Goal: Transaction & Acquisition: Purchase product/service

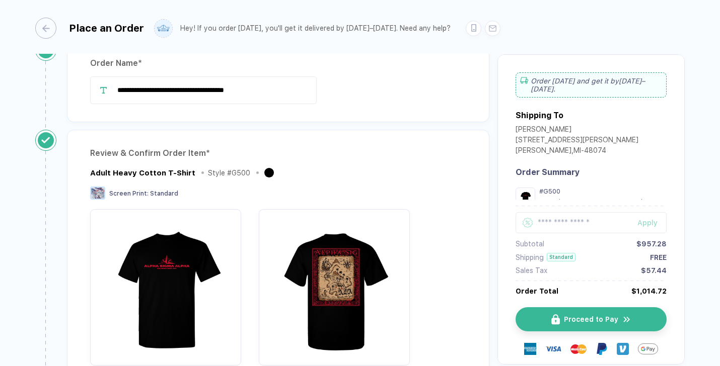
scroll to position [21, 0]
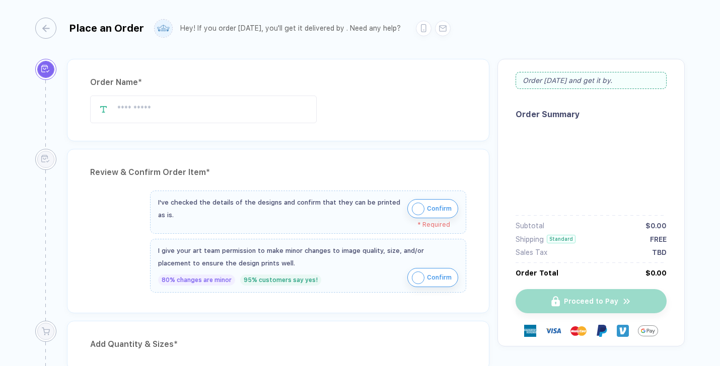
type input "**********"
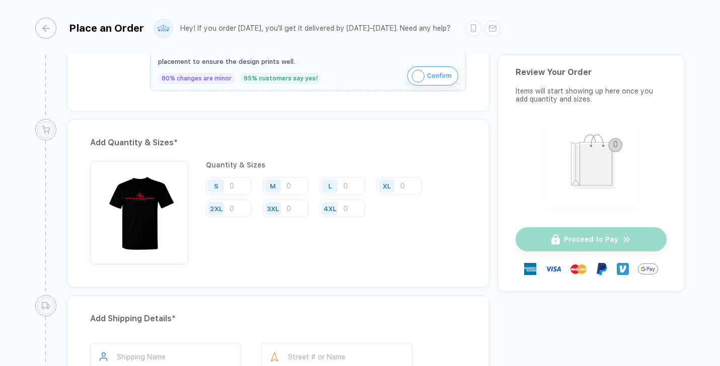
scroll to position [425, 0]
click at [292, 188] on input "number" at bounding box center [285, 186] width 45 height 18
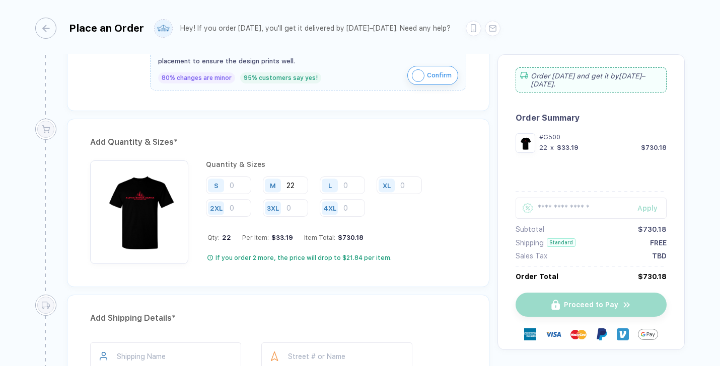
type input "22"
click at [299, 279] on div "Add Quantity & Sizes * Quantity & Sizes S M 22 L XL 2XL 3XL 4XL Qty: 22 Per Ite…" at bounding box center [278, 203] width 422 height 169
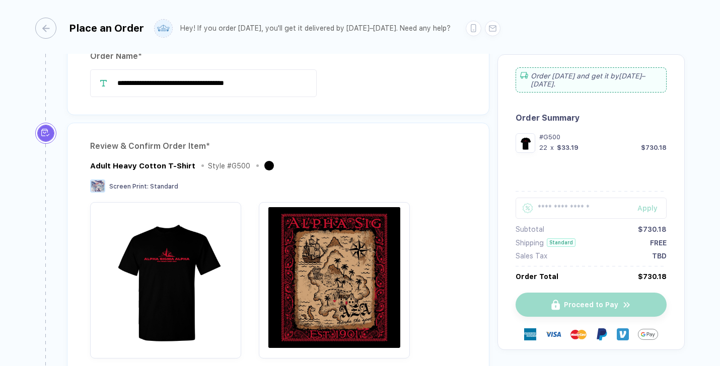
scroll to position [0, 0]
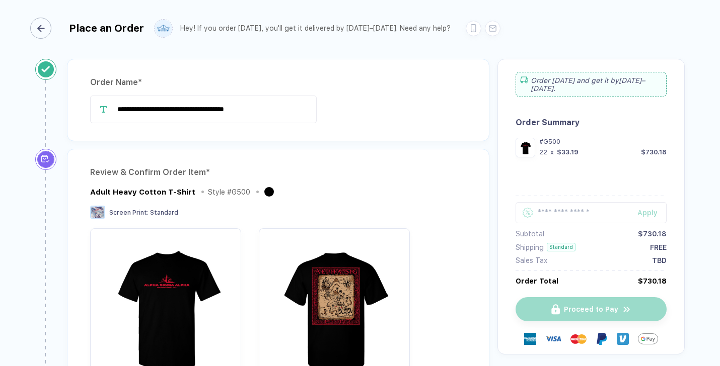
click at [46, 27] on div "button" at bounding box center [40, 28] width 21 height 21
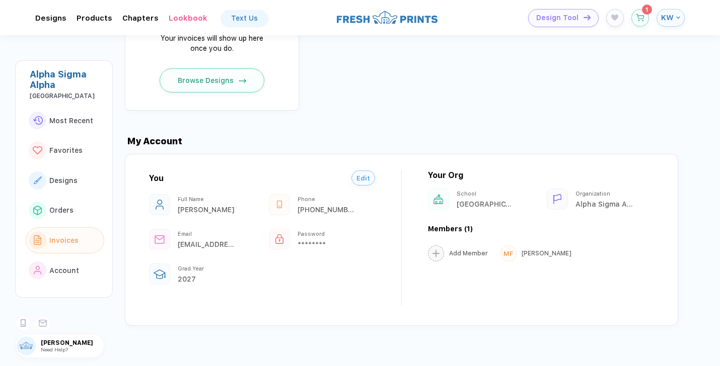
scroll to position [893, 0]
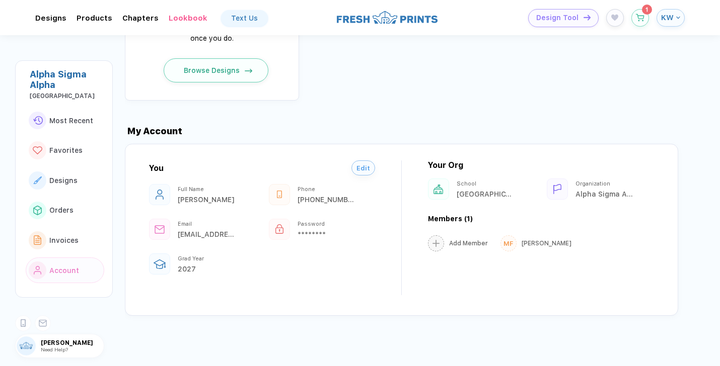
click at [212, 78] on button "Browse Designs" at bounding box center [216, 70] width 105 height 24
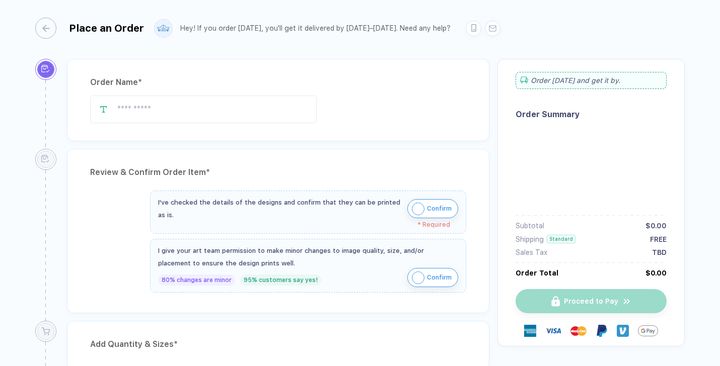
type input "**********"
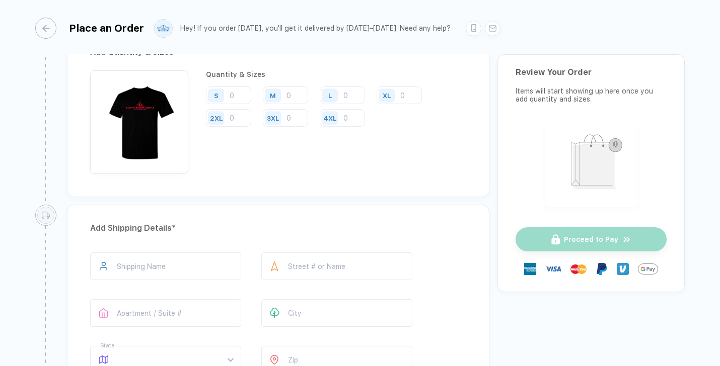
scroll to position [526, 0]
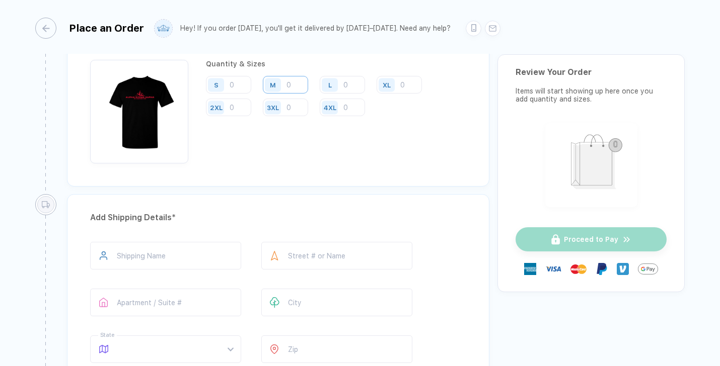
click at [297, 87] on input "number" at bounding box center [285, 85] width 45 height 18
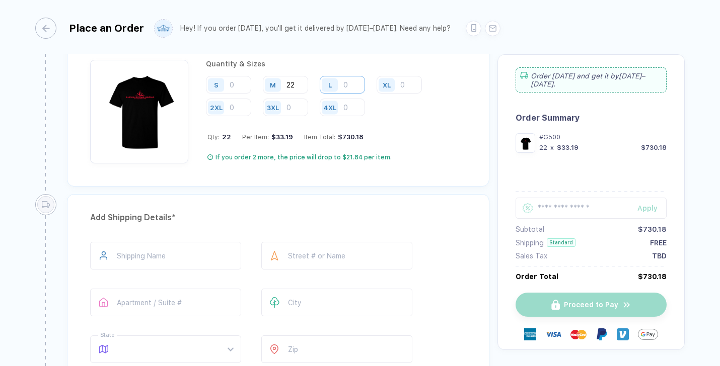
type input "22"
click at [350, 80] on input "number" at bounding box center [342, 85] width 45 height 18
type input "18"
click at [238, 86] on input "number" at bounding box center [228, 85] width 45 height 18
type input "7"
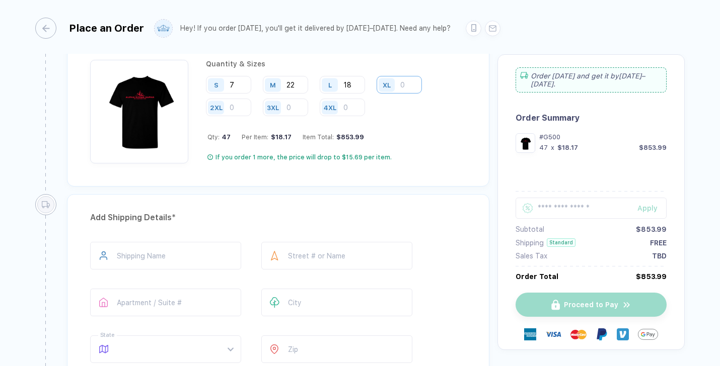
click at [410, 84] on input "number" at bounding box center [398, 85] width 45 height 18
type input "12"
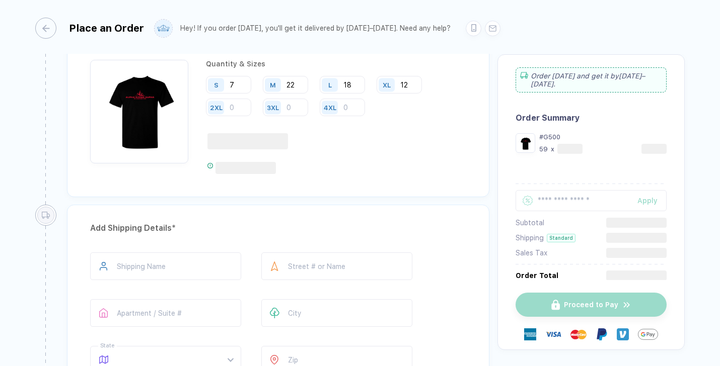
click at [405, 111] on div "S 7 M 22 L 18 XL 12 2XL 3XL 4XL" at bounding box center [336, 96] width 260 height 41
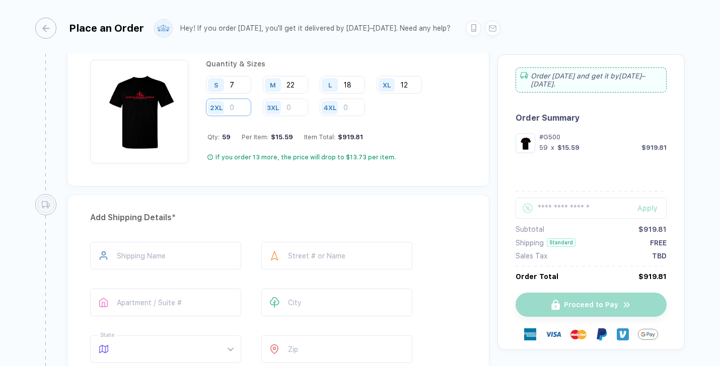
click at [243, 114] on input "number" at bounding box center [228, 108] width 45 height 18
type input "2"
click at [299, 106] on input "number" at bounding box center [285, 108] width 45 height 18
type input "1"
click at [385, 121] on div "Quantity & Sizes S 7 M 22 L 18 XL 12 2XL 2 3XL 1 4XL Qty: 62 Per Item: $15.44 I…" at bounding box center [336, 112] width 260 height 104
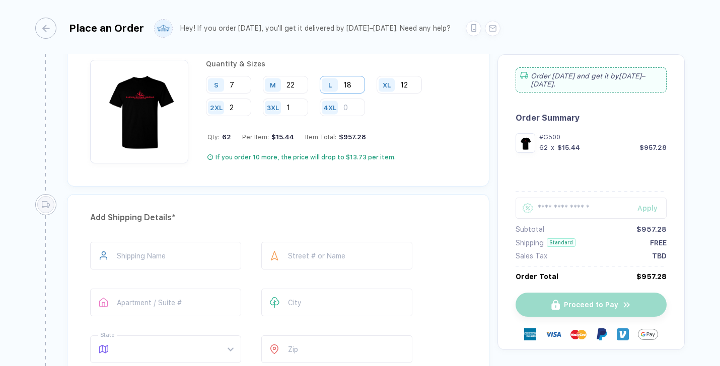
click at [352, 81] on input "18" at bounding box center [342, 85] width 45 height 18
type input "1"
type input "6"
click at [421, 86] on input "12" at bounding box center [398, 85] width 45 height 18
type input "1"
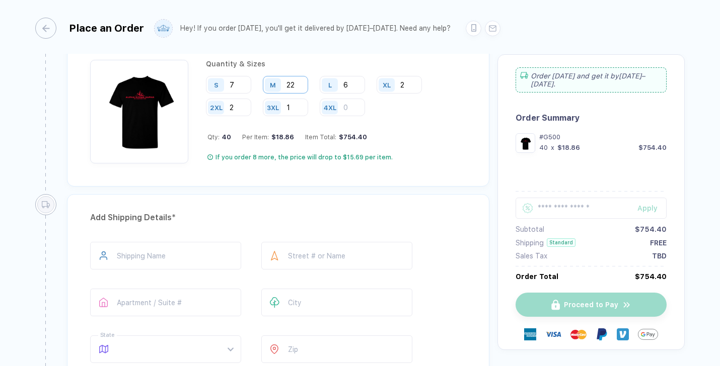
type input "2"
click at [298, 88] on input "22" at bounding box center [285, 85] width 45 height 18
type input "2"
type input "8"
click at [295, 108] on input "1" at bounding box center [285, 108] width 45 height 18
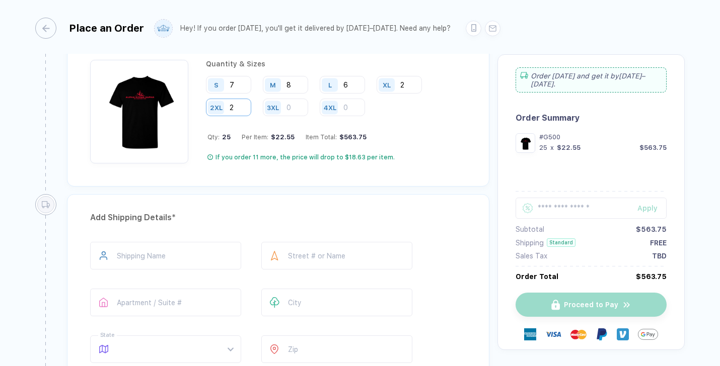
click at [240, 108] on input "2" at bounding box center [228, 108] width 45 height 18
click at [240, 85] on input "7" at bounding box center [228, 85] width 45 height 18
type input "2"
click at [404, 137] on div "Qty: 18 Per Item: $35.23 Item Total: $634.14" at bounding box center [336, 137] width 259 height 8
click at [242, 88] on input "2" at bounding box center [228, 85] width 45 height 18
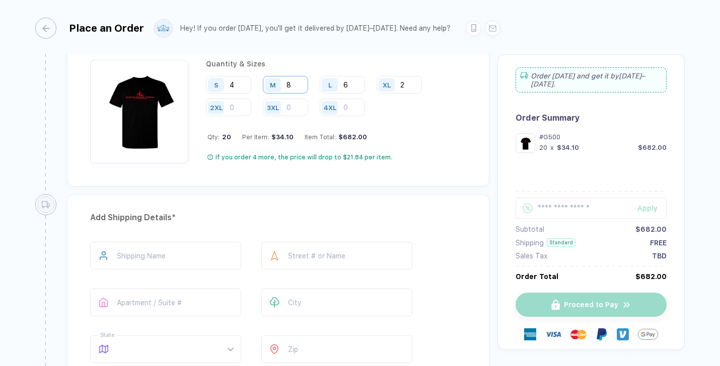
type input "4"
click at [300, 87] on input "8" at bounding box center [285, 85] width 45 height 18
type input "13"
click at [353, 89] on input "6" at bounding box center [342, 85] width 45 height 18
type input "11"
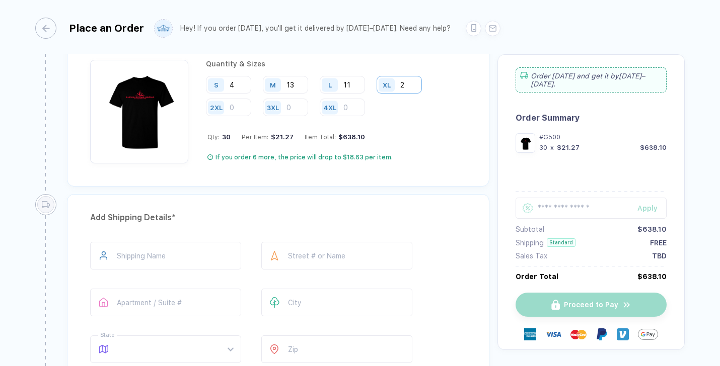
click at [407, 89] on input "2" at bounding box center [398, 85] width 45 height 18
type input "8"
click at [245, 110] on input "number" at bounding box center [228, 108] width 45 height 18
type input "1"
click at [397, 127] on div "Quantity & Sizes S 4 M 13 L 11 XL 8 2XL 1 3XL 4XL Qty: 37 Per Item: $19.24 Item…" at bounding box center [336, 112] width 260 height 104
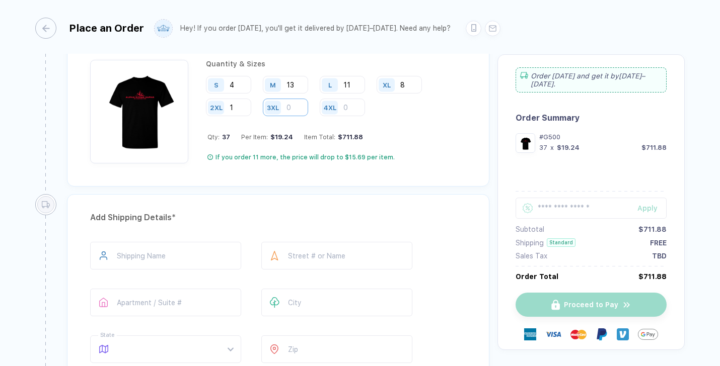
click at [293, 105] on input "number" at bounding box center [285, 108] width 45 height 18
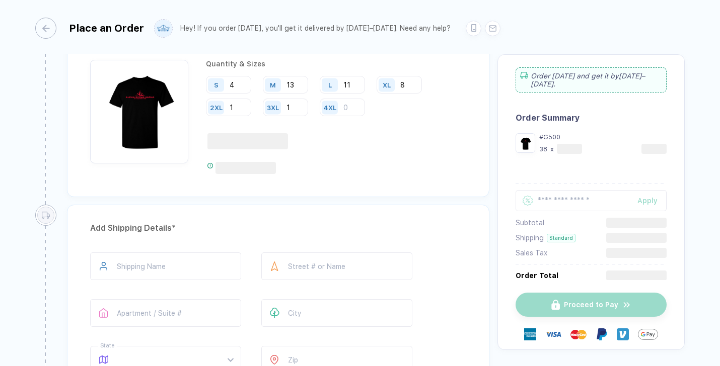
type input "1"
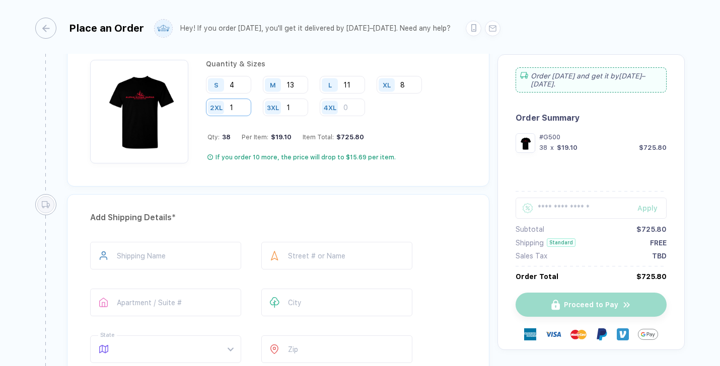
click at [246, 113] on input "1" at bounding box center [228, 108] width 45 height 18
type input "2"
click at [416, 84] on input "8" at bounding box center [398, 85] width 45 height 18
click at [422, 117] on div "Quantity & Sizes S 4 M 13 L 11 XL 10 2XL 2 3XL 1 4XL Qty: 41 Per Item: $18.75 I…" at bounding box center [336, 112] width 260 height 104
type input "1"
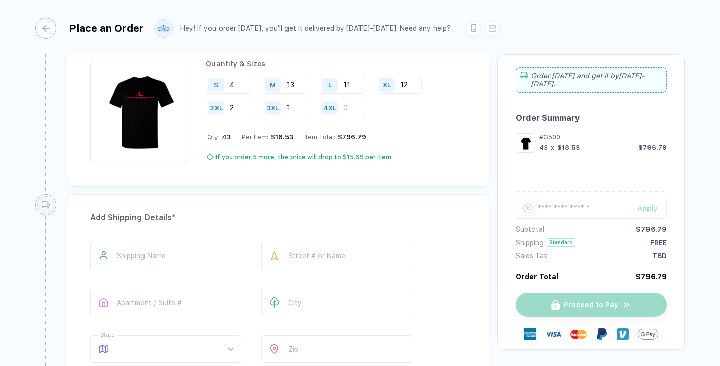
type input "12"
click at [409, 118] on div "Quantity & Sizes S 4 M 13 L 11 XL 12 2XL 2 3XL 1 4XL Qty: 43 Per Item: $18.53 I…" at bounding box center [336, 112] width 260 height 104
click at [358, 84] on input "11" at bounding box center [342, 85] width 45 height 18
type input "17"
click at [300, 85] on input "13" at bounding box center [285, 85] width 45 height 18
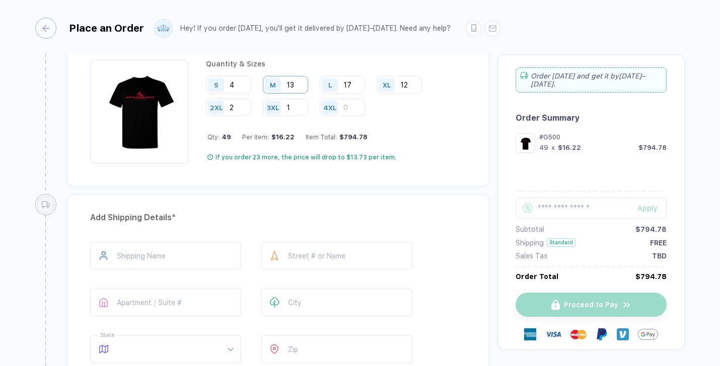
type input "1"
type input "22"
click at [235, 90] on input "4" at bounding box center [228, 85] width 45 height 18
type input "7"
click at [260, 189] on div "Add Quantity & Sizes * Quantity & Sizes S 7 M 22 L 17 XL 12 2XL 2 3XL 1 4XL Qty…" at bounding box center [278, 106] width 438 height 176
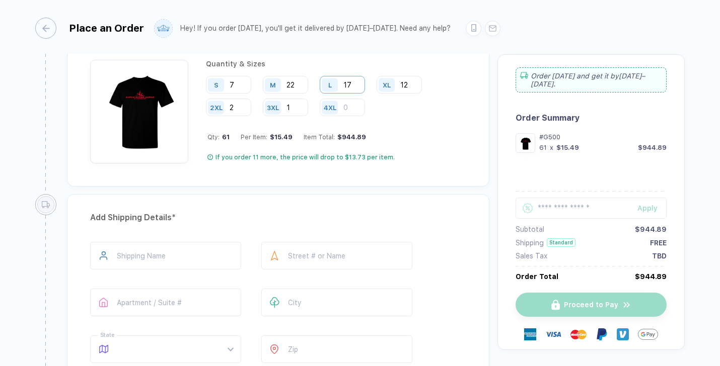
click at [362, 89] on input "17" at bounding box center [342, 85] width 45 height 18
type input "18"
click at [421, 147] on div "Quantity & Sizes S 7 M 22 L 18 XL 12 2XL 2 3XL 1 4XL Qty: 62 Per Item: $15.44 I…" at bounding box center [336, 112] width 260 height 104
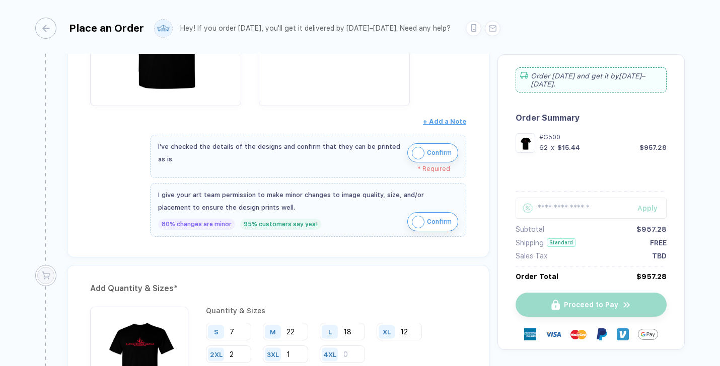
scroll to position [309, 0]
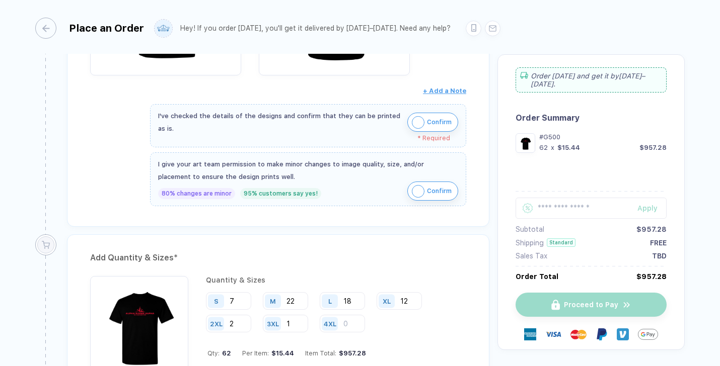
click at [418, 122] on img "button" at bounding box center [418, 122] width 13 height 13
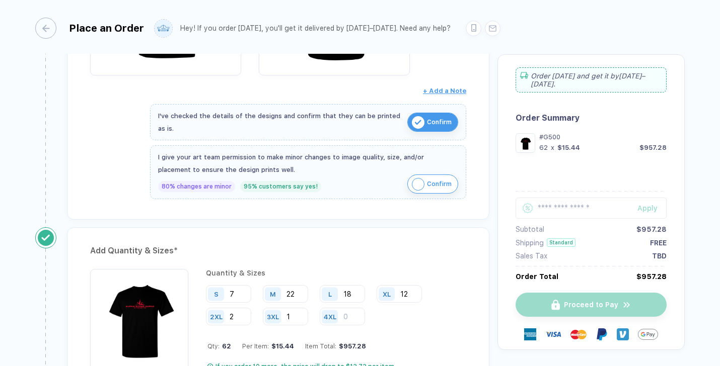
click at [416, 188] on img "button" at bounding box center [418, 184] width 13 height 13
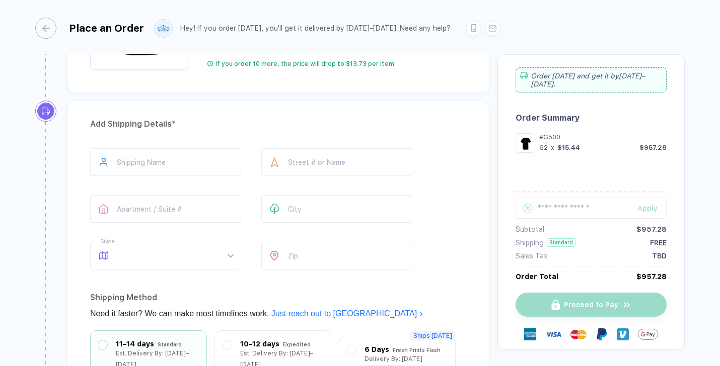
scroll to position [622, 0]
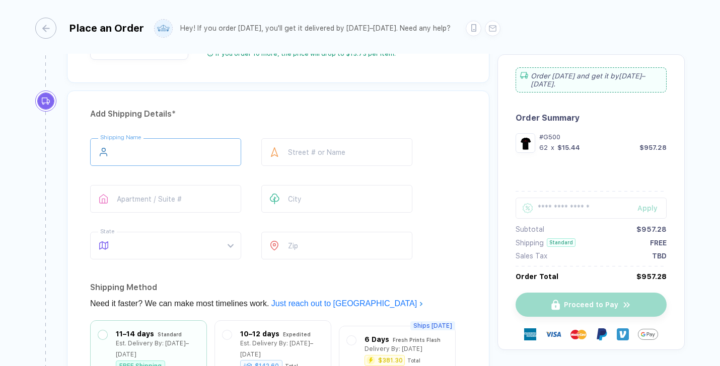
click at [190, 150] on input "text" at bounding box center [165, 152] width 151 height 28
type input "**********"
click at [300, 153] on input "text" at bounding box center [336, 152] width 151 height 28
type input "**********"
click at [298, 201] on input "text" at bounding box center [336, 199] width 151 height 28
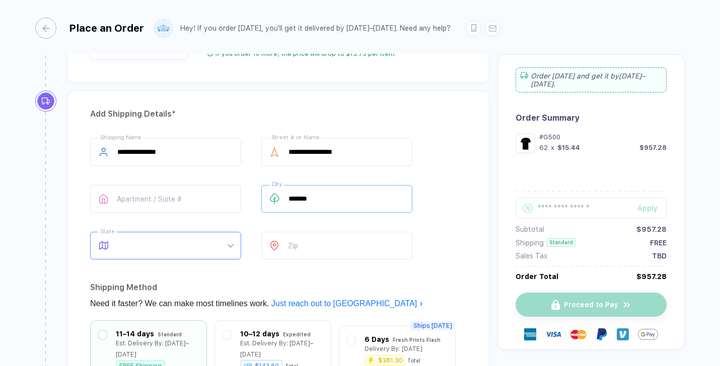
click at [182, 253] on span at bounding box center [175, 245] width 116 height 27
type input "*******"
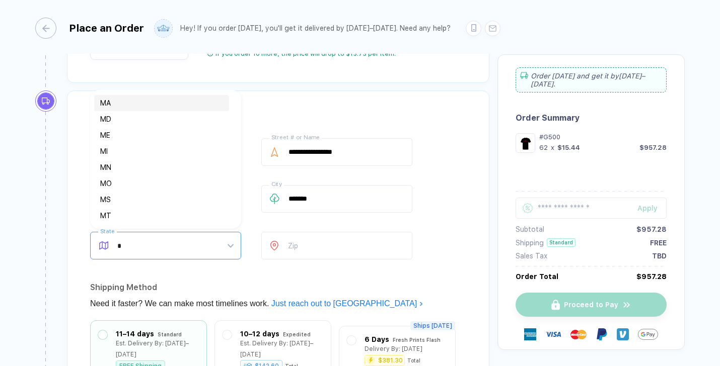
type input "**"
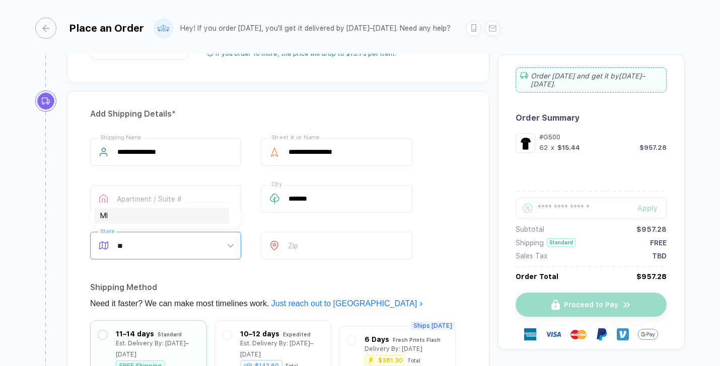
click at [165, 217] on div "MI" at bounding box center [161, 215] width 123 height 11
click at [298, 243] on input "number" at bounding box center [336, 246] width 151 height 28
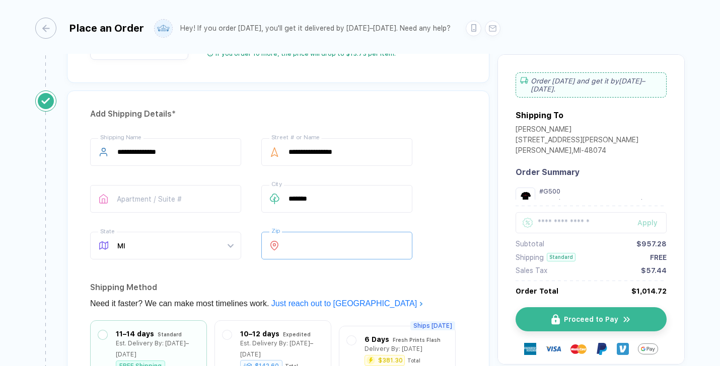
type input "*****"
click at [294, 270] on div "**********" at bounding box center [278, 291] width 422 height 401
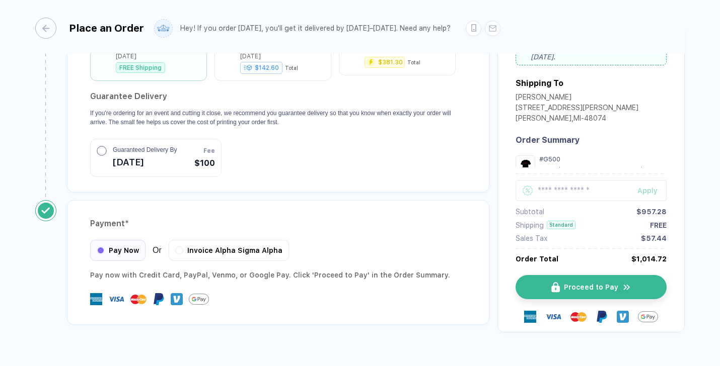
scroll to position [929, 0]
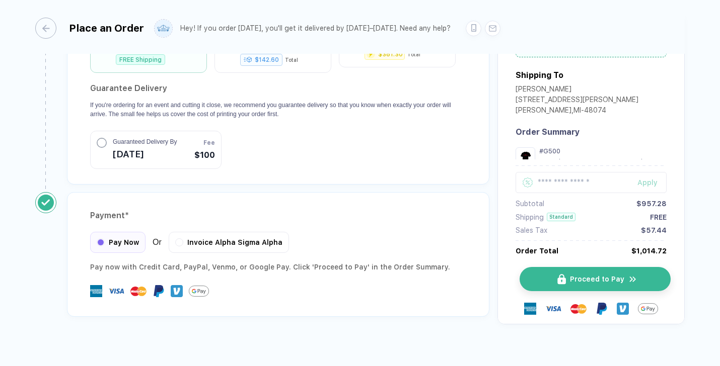
click at [609, 275] on span "Proceed to Pay" at bounding box center [597, 279] width 54 height 8
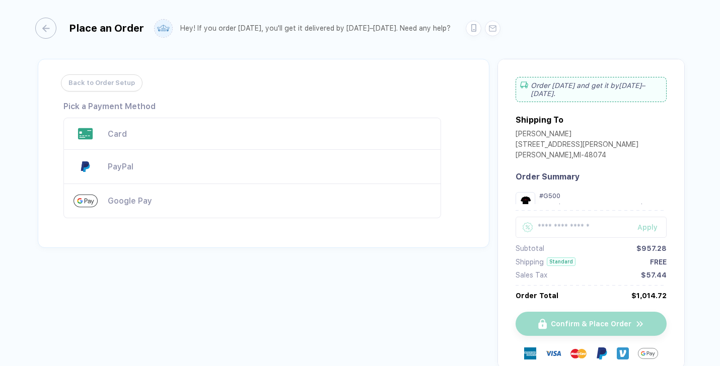
click at [365, 121] on div "Card" at bounding box center [251, 134] width 377 height 32
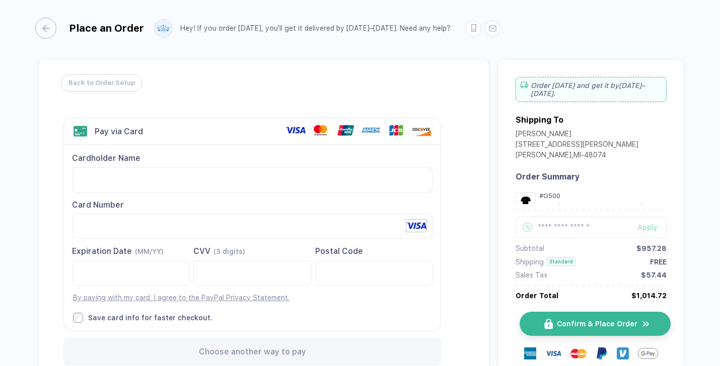
click at [593, 326] on span "Confirm & Place Order" at bounding box center [597, 324] width 81 height 8
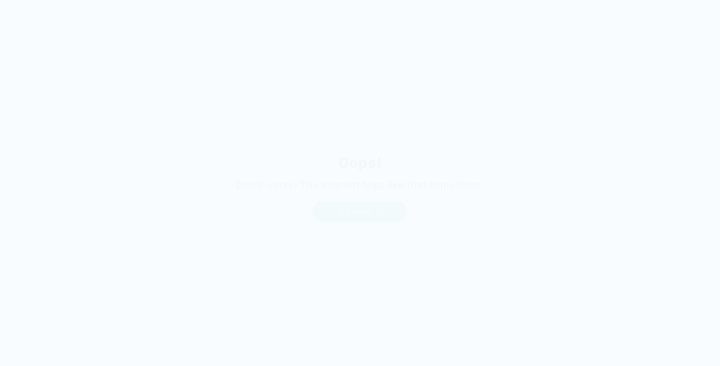
click at [382, 217] on button "Try again" at bounding box center [360, 211] width 96 height 21
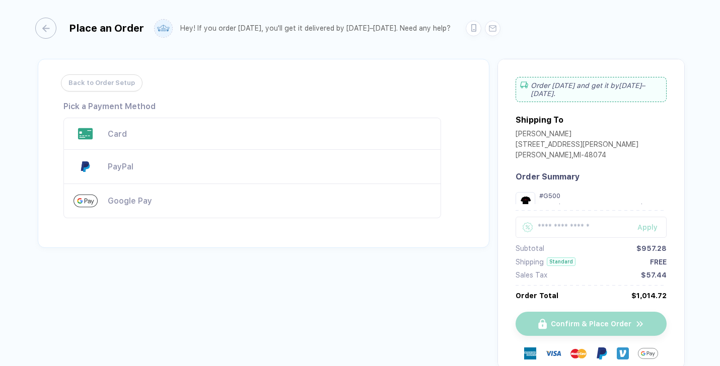
click at [312, 130] on div "Card" at bounding box center [269, 134] width 323 height 10
